Goal: Navigation & Orientation: Find specific page/section

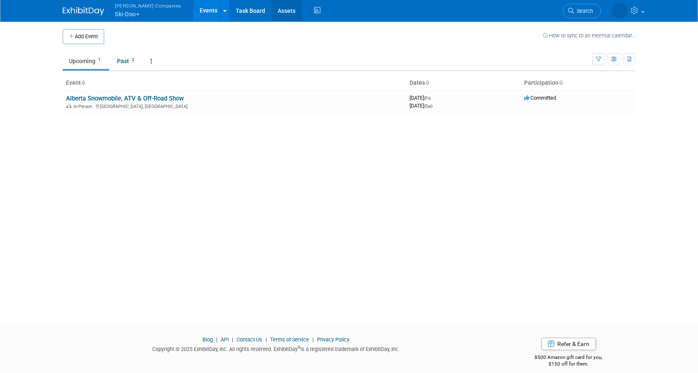
click at [271, 9] on link "Assets" at bounding box center [286, 10] width 30 height 21
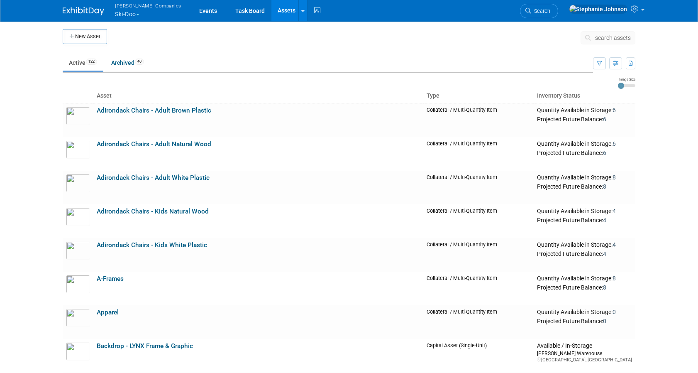
click at [139, 14] on span "button" at bounding box center [137, 15] width 3 height 2
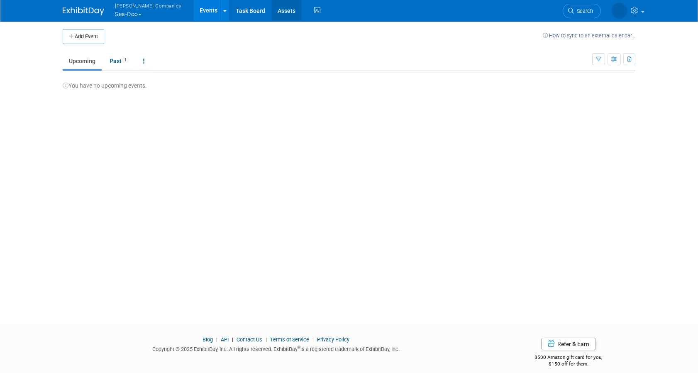
click at [271, 12] on link "Assets" at bounding box center [286, 10] width 30 height 21
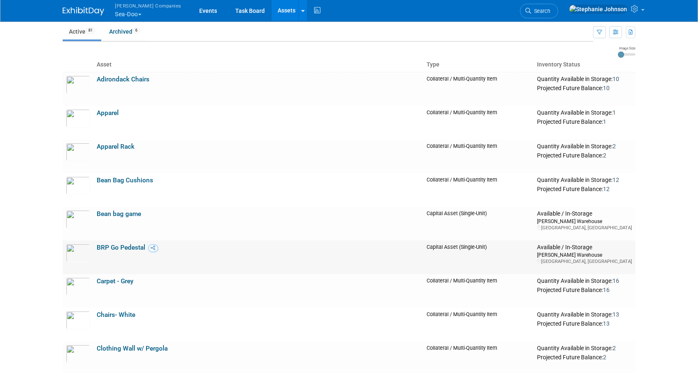
scroll to position [61, 0]
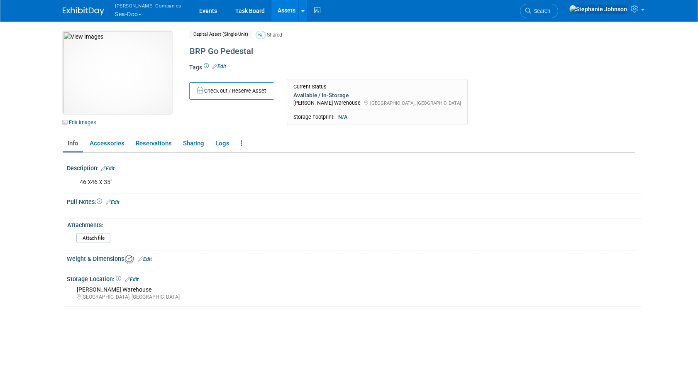
click at [271, 11] on link "Assets" at bounding box center [286, 10] width 30 height 21
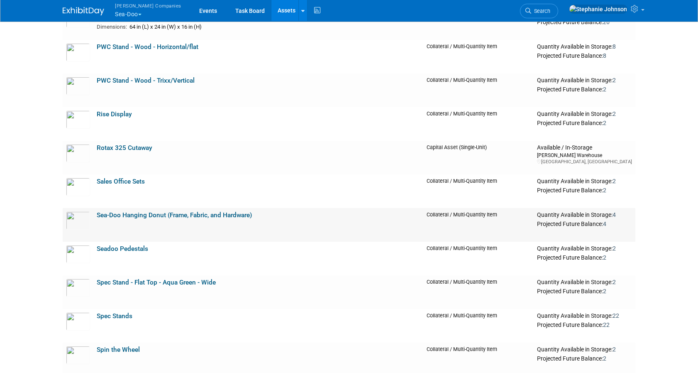
scroll to position [1484, 0]
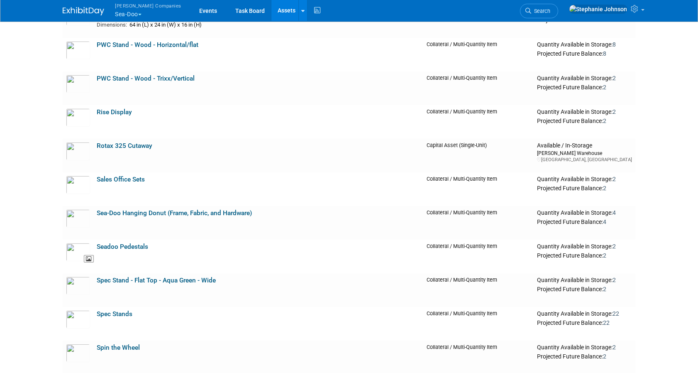
click at [73, 250] on img at bounding box center [78, 252] width 24 height 18
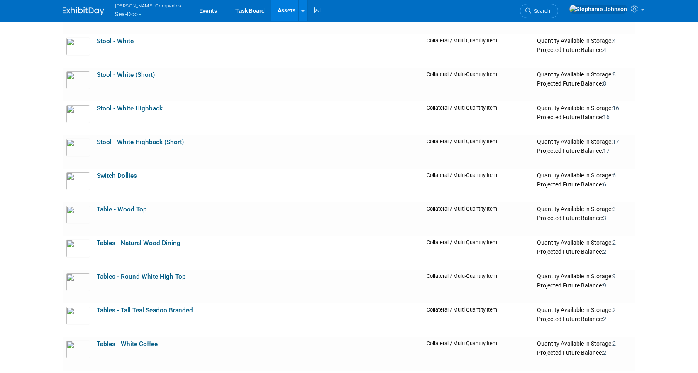
scroll to position [2089, 0]
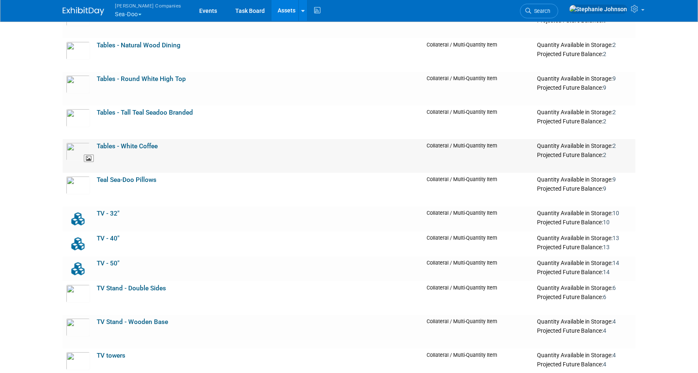
click at [73, 146] on img at bounding box center [78, 151] width 24 height 18
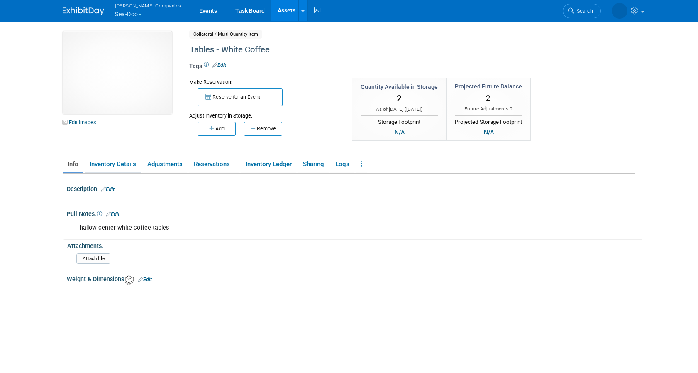
click at [122, 162] on link "Inventory Details" at bounding box center [113, 164] width 56 height 15
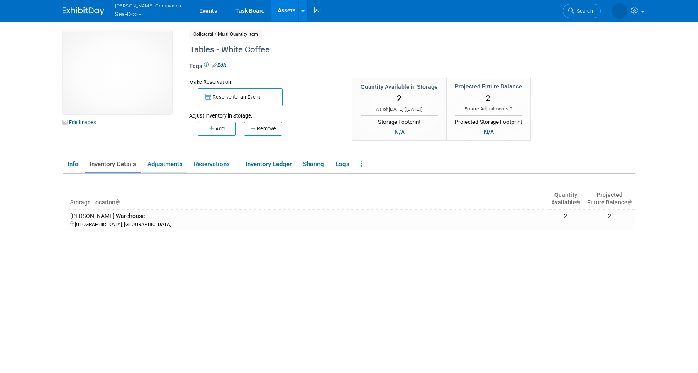
click at [161, 161] on link "Adjustments" at bounding box center [164, 164] width 45 height 15
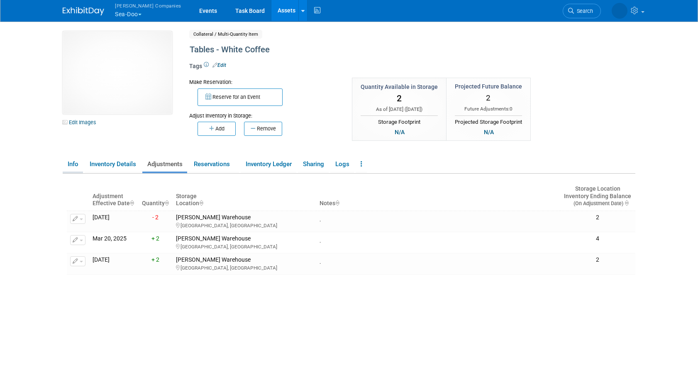
click at [71, 166] on link "Info" at bounding box center [73, 164] width 20 height 15
